Goal: Information Seeking & Learning: Understand process/instructions

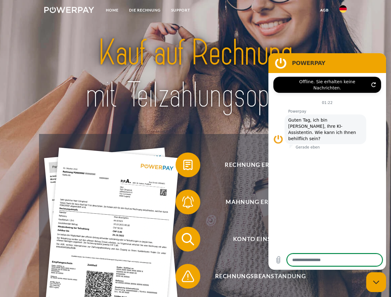
click at [69, 11] on img at bounding box center [69, 10] width 50 height 6
click at [343, 11] on img at bounding box center [342, 8] width 7 height 7
click at [324, 10] on link "agb" at bounding box center [324, 10] width 19 height 11
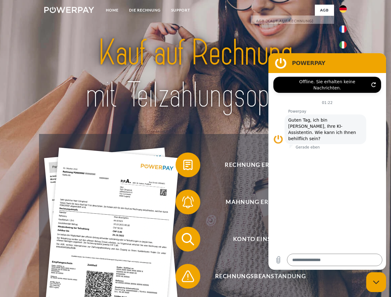
click at [183, 166] on span at bounding box center [178, 165] width 31 height 31
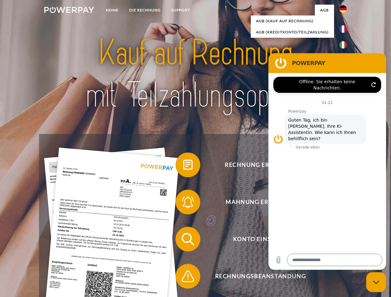
click at [183, 203] on span at bounding box center [178, 202] width 31 height 31
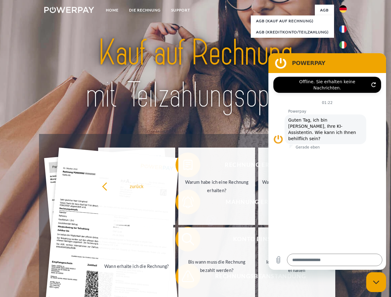
click at [183, 241] on link "Bis wann muss die Rechnung bezahlt werden?" at bounding box center [216, 266] width 77 height 77
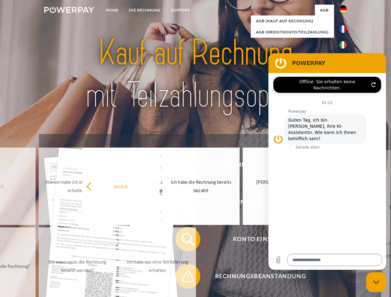
click at [183, 278] on span at bounding box center [178, 276] width 31 height 31
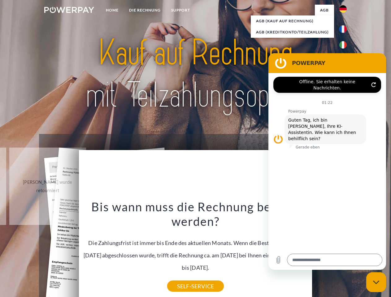
click at [376, 282] on icon "Messaging-Fenster schließen" at bounding box center [376, 283] width 7 height 4
type textarea "*"
